Goal: Browse casually: Explore the website without a specific task or goal

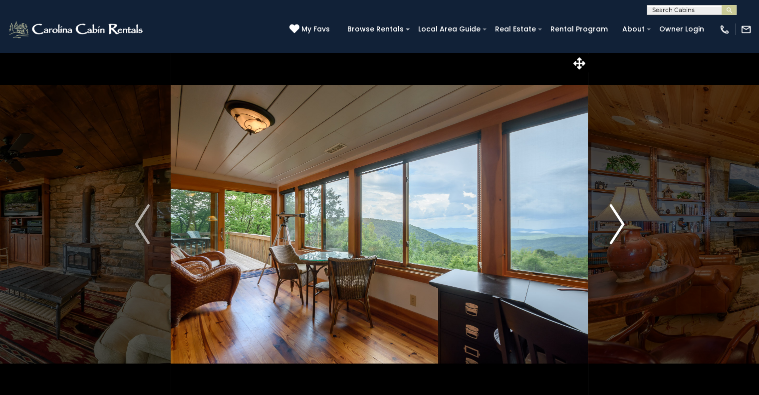
click at [624, 224] on button "Next" at bounding box center [616, 224] width 57 height 344
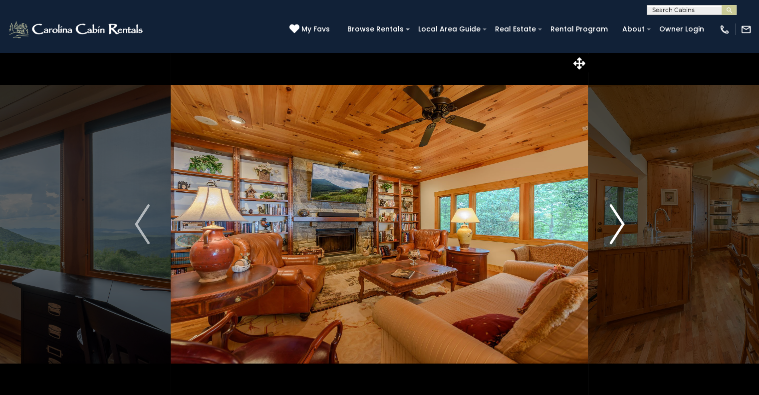
click at [624, 224] on button "Next" at bounding box center [616, 224] width 57 height 344
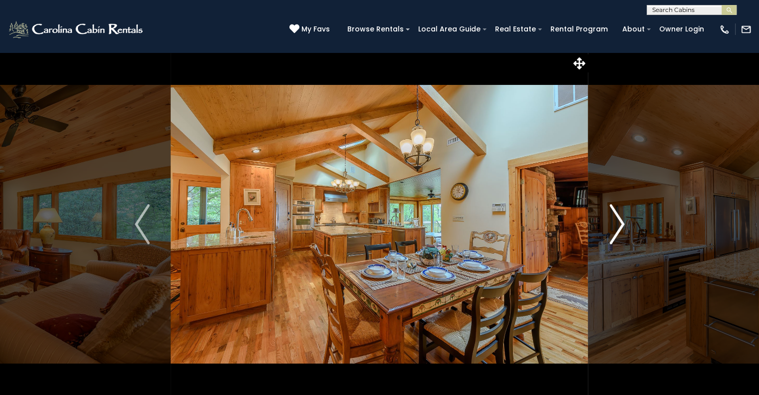
click at [624, 224] on button "Next" at bounding box center [616, 224] width 57 height 344
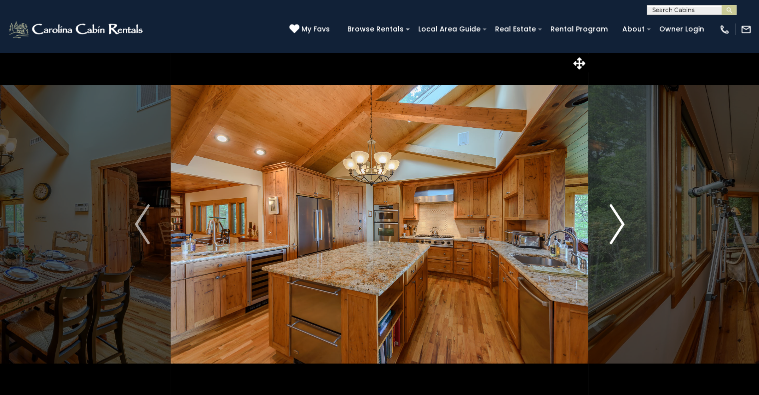
click at [624, 224] on button "Next" at bounding box center [616, 224] width 57 height 344
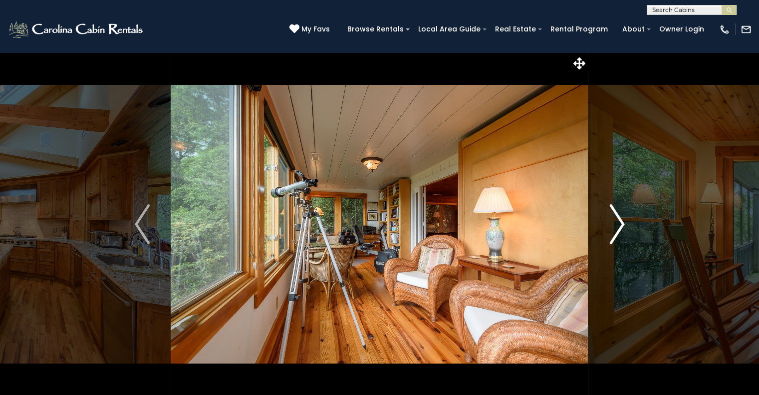
click at [624, 224] on button "Next" at bounding box center [616, 224] width 57 height 344
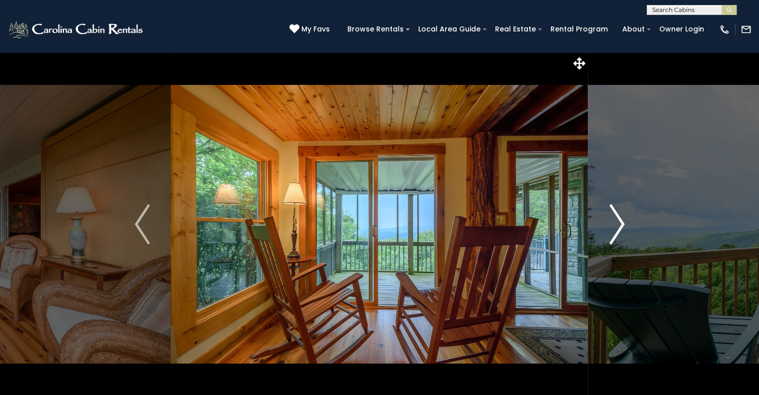
click at [624, 224] on button "Next" at bounding box center [616, 224] width 57 height 344
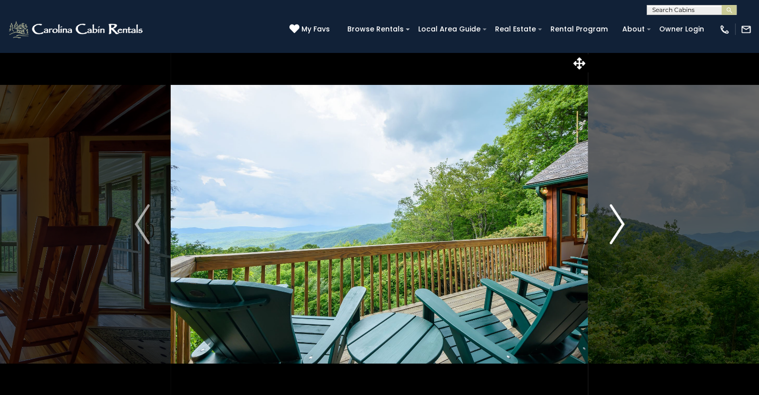
click at [624, 224] on button "Next" at bounding box center [616, 224] width 57 height 344
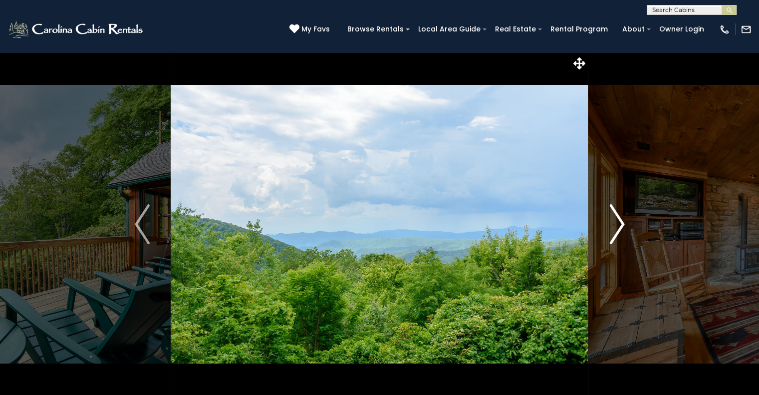
click at [624, 224] on button "Next" at bounding box center [616, 224] width 57 height 344
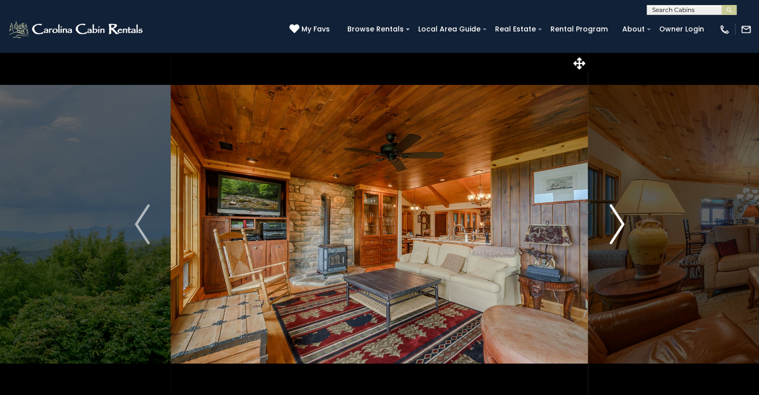
click at [624, 224] on button "Next" at bounding box center [616, 224] width 57 height 344
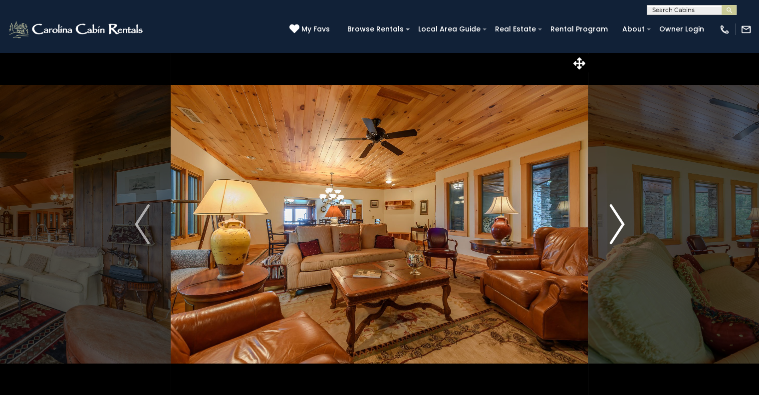
click at [624, 224] on button "Next" at bounding box center [616, 224] width 57 height 344
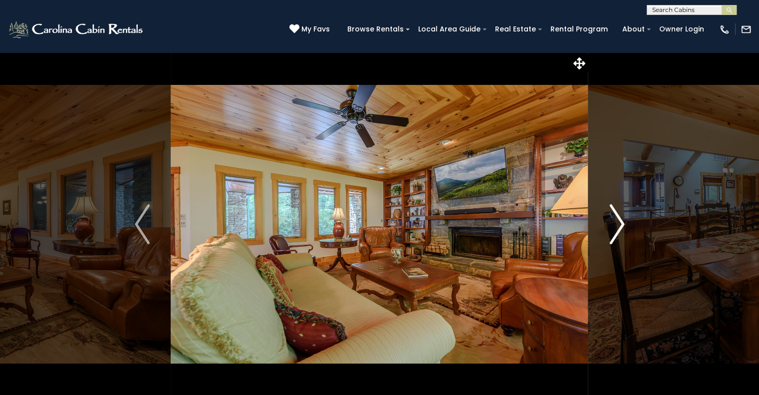
click at [624, 224] on button "Next" at bounding box center [616, 224] width 57 height 344
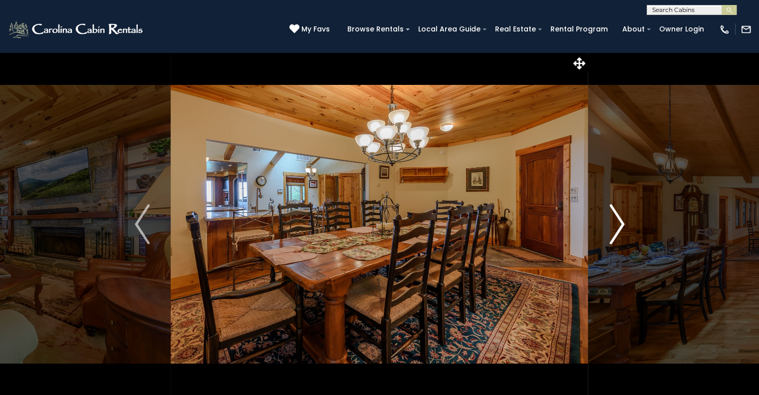
click at [624, 224] on button "Next" at bounding box center [616, 224] width 57 height 344
